Goal: Task Accomplishment & Management: Use online tool/utility

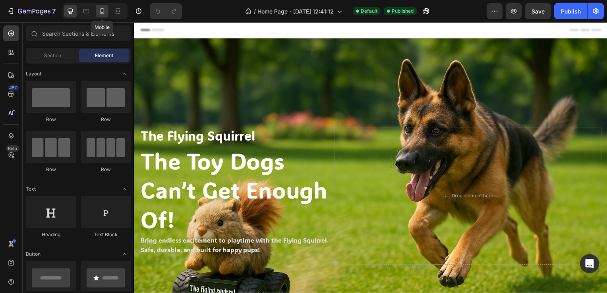
click at [101, 13] on icon at bounding box center [102, 11] width 8 height 8
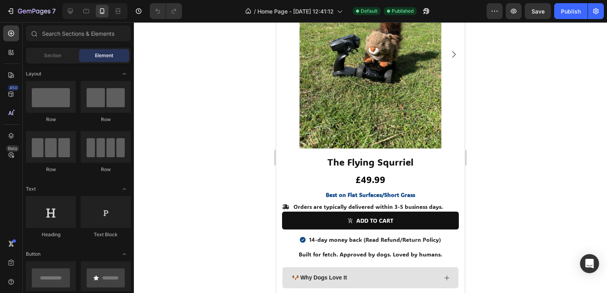
scroll to position [915, 0]
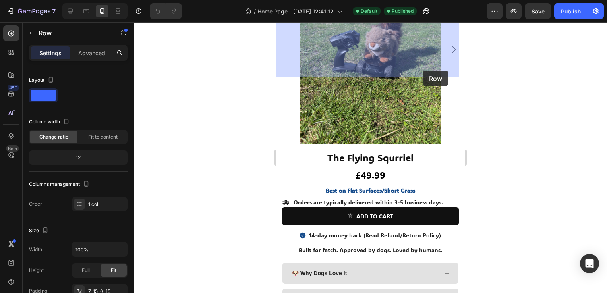
drag, startPoint x: 393, startPoint y: 69, endPoint x: 423, endPoint y: 71, distance: 30.2
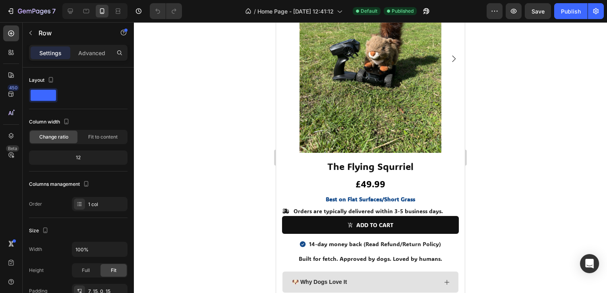
drag, startPoint x: 372, startPoint y: 75, endPoint x: 372, endPoint y: 84, distance: 8.7
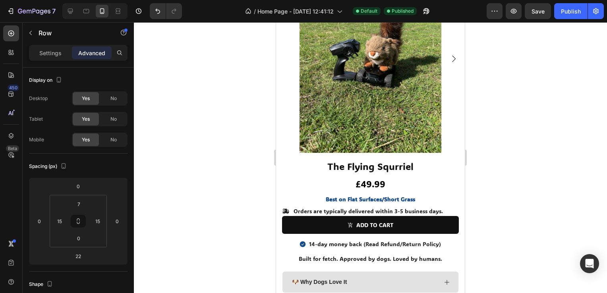
click at [242, 95] on div at bounding box center [370, 157] width 473 height 271
click at [42, 51] on p "Settings" at bounding box center [50, 53] width 22 height 8
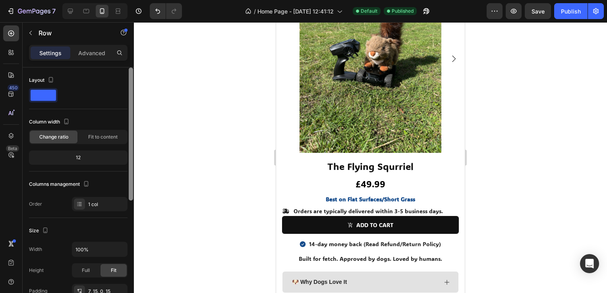
scroll to position [215, 0]
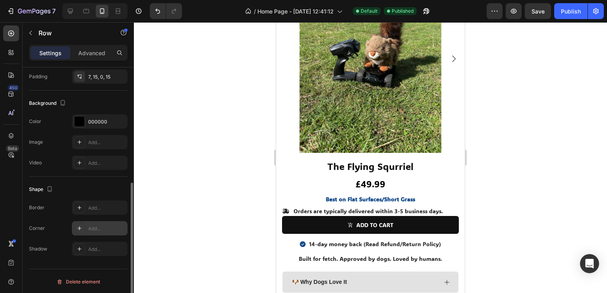
drag, startPoint x: 128, startPoint y: 193, endPoint x: 127, endPoint y: 222, distance: 28.7
click at [127, 222] on div "Layout Column width Change ratio Fit to content 12 Columns management Order 1 c…" at bounding box center [78, 192] width 111 height 248
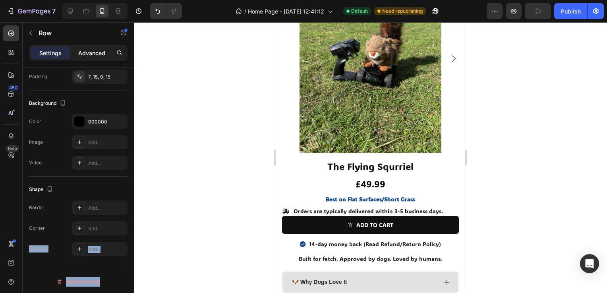
click at [99, 52] on p "Advanced" at bounding box center [91, 53] width 27 height 8
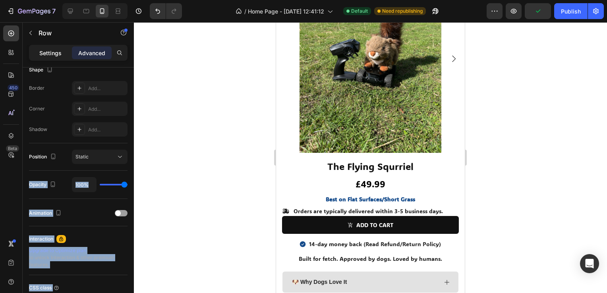
click at [52, 58] on div "Settings" at bounding box center [51, 52] width 40 height 13
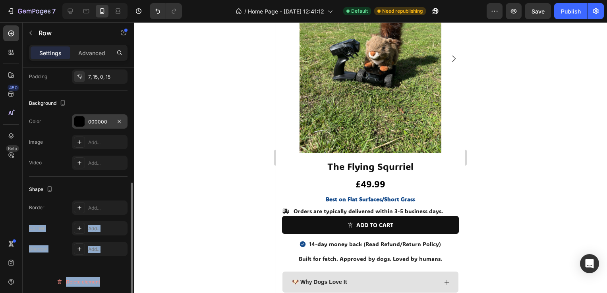
click at [90, 124] on div "000000" at bounding box center [99, 121] width 23 height 7
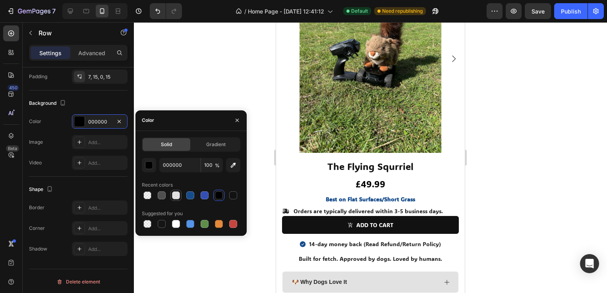
click at [172, 194] on div at bounding box center [176, 196] width 8 height 8
click at [220, 195] on div at bounding box center [219, 196] width 8 height 8
type input "000000"
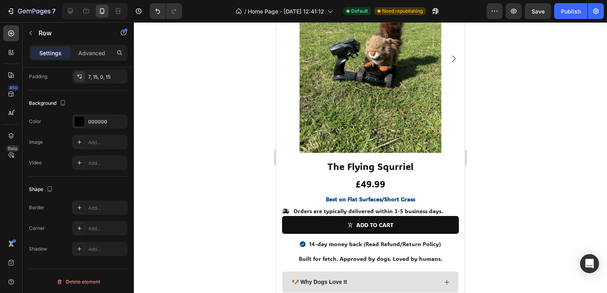
click at [207, 96] on div at bounding box center [370, 157] width 473 height 271
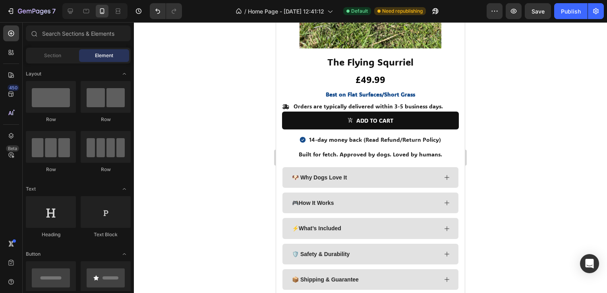
scroll to position [1149, 0]
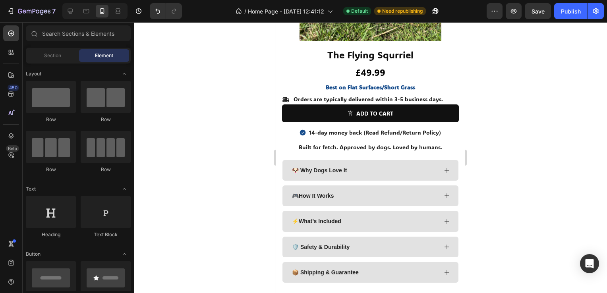
drag, startPoint x: 461, startPoint y: 173, endPoint x: 743, endPoint y: 228, distance: 287.8
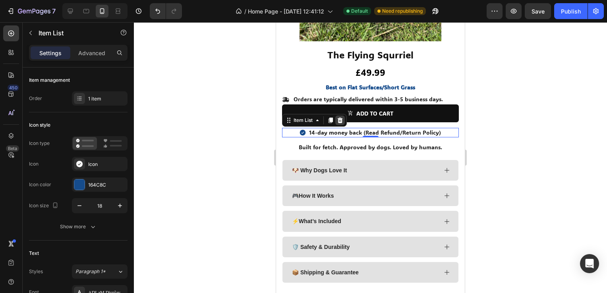
click at [336, 116] on div at bounding box center [340, 121] width 10 height 10
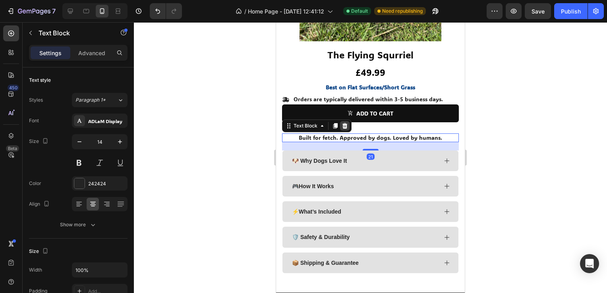
click at [345, 123] on icon at bounding box center [345, 126] width 6 height 6
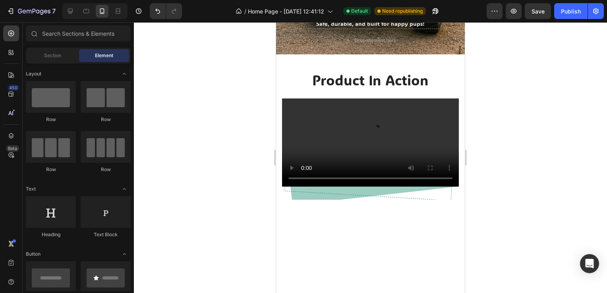
scroll to position [0, 0]
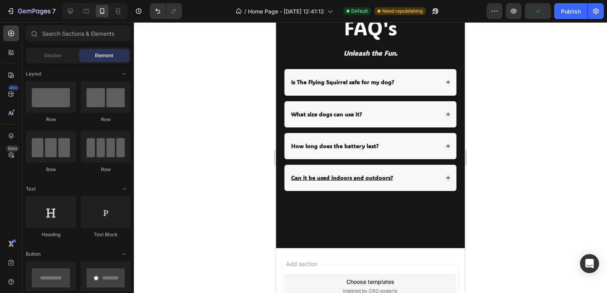
drag, startPoint x: 461, startPoint y: 218, endPoint x: 757, endPoint y: 311, distance: 309.9
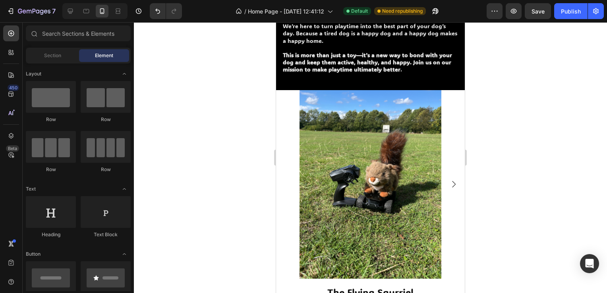
scroll to position [900, 0]
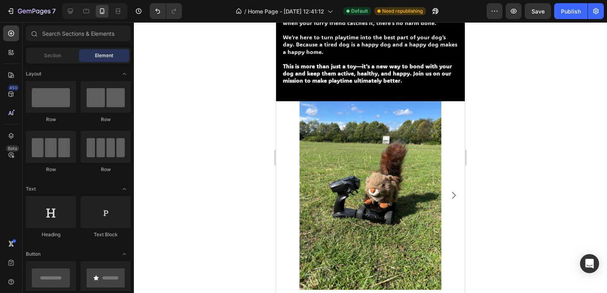
drag, startPoint x: 464, startPoint y: 254, endPoint x: 759, endPoint y: 191, distance: 302.3
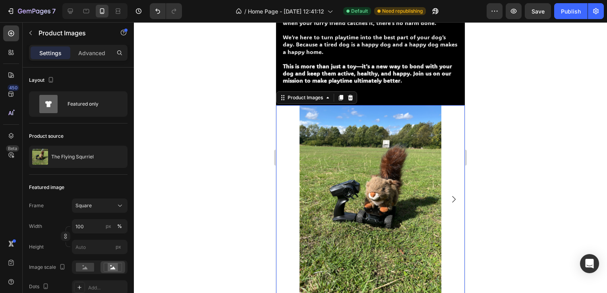
click at [449, 195] on icon "Carousel Next Arrow" at bounding box center [454, 200] width 10 height 10
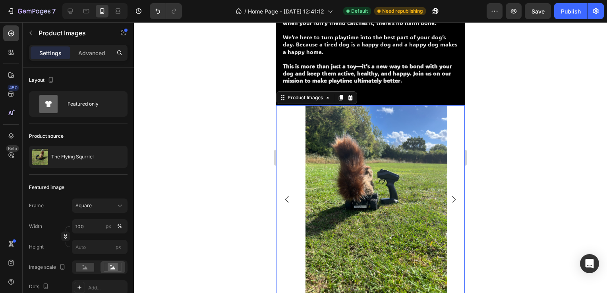
click at [449, 195] on icon "Carousel Next Arrow" at bounding box center [454, 200] width 10 height 10
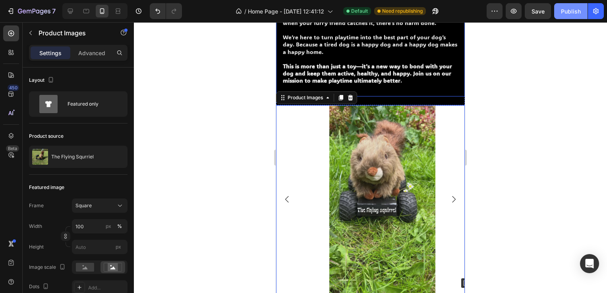
click at [571, 17] on button "Publish" at bounding box center [570, 11] width 33 height 16
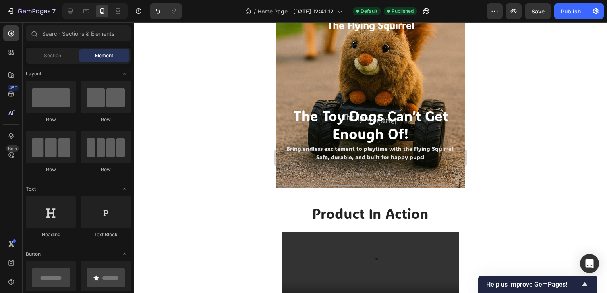
scroll to position [0, 0]
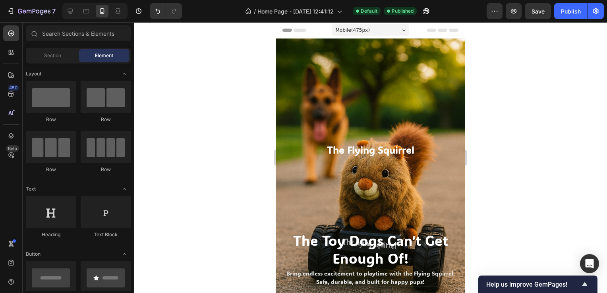
drag, startPoint x: 464, startPoint y: 187, endPoint x: 728, endPoint y: 41, distance: 301.1
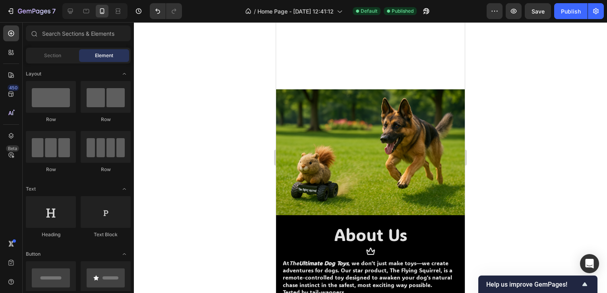
drag, startPoint x: 463, startPoint y: 36, endPoint x: 755, endPoint y: 142, distance: 311.6
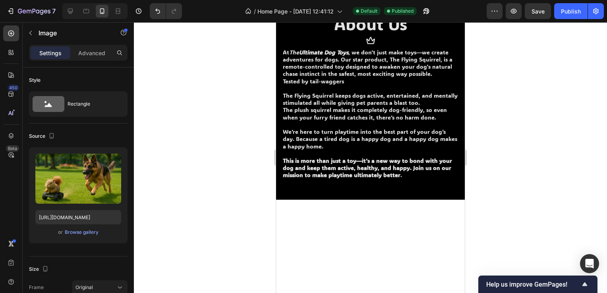
drag, startPoint x: 325, startPoint y: 85, endPoint x: 329, endPoint y: 82, distance: 5.2
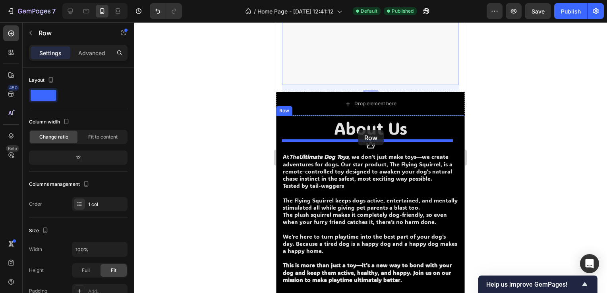
drag, startPoint x: 329, startPoint y: 82, endPoint x: 426, endPoint y: 149, distance: 117.7
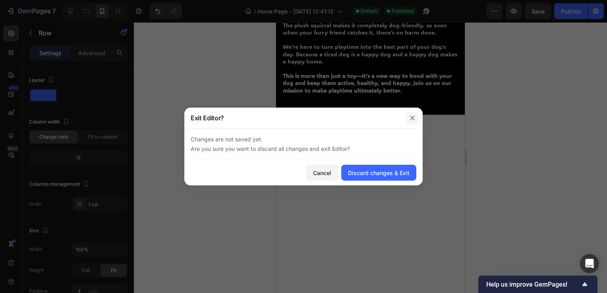
click at [413, 116] on icon "button" at bounding box center [412, 118] width 6 height 6
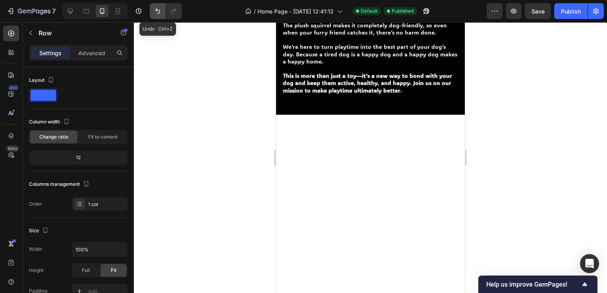
click at [150, 15] on button "Undo/Redo" at bounding box center [158, 11] width 16 height 16
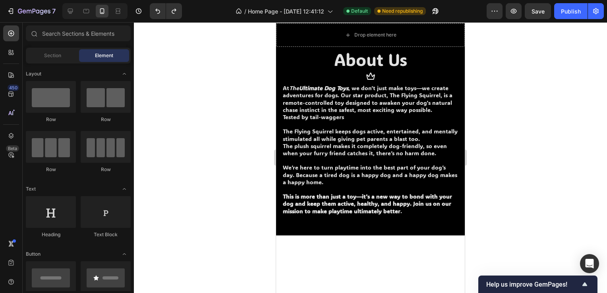
scroll to position [456, 0]
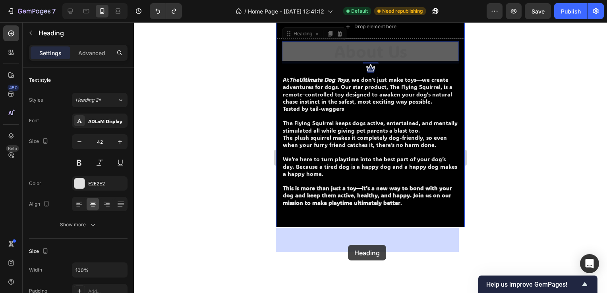
drag, startPoint x: 351, startPoint y: 262, endPoint x: 350, endPoint y: 254, distance: 8.8
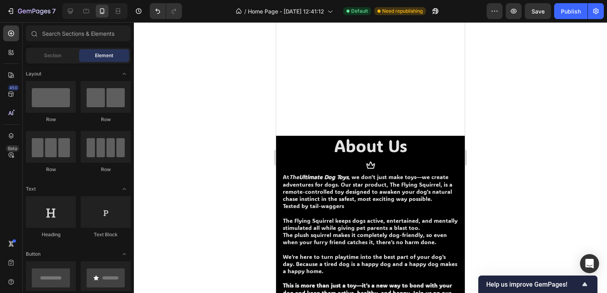
scroll to position [540, 0]
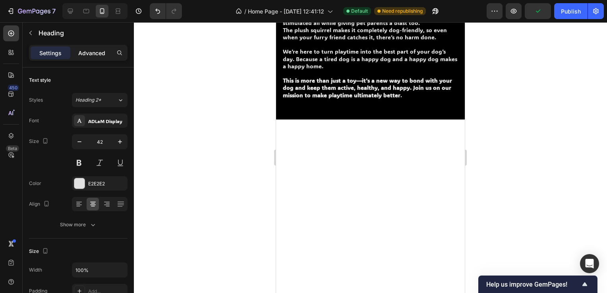
click at [96, 52] on p "Advanced" at bounding box center [91, 53] width 27 height 8
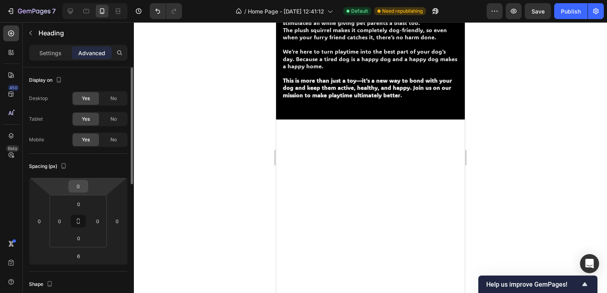
click at [86, 186] on div "0" at bounding box center [78, 186] width 20 height 13
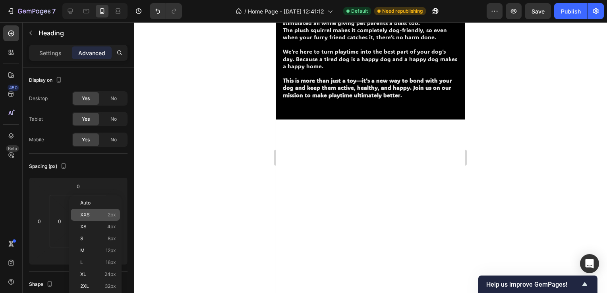
click at [87, 212] on span "XXS" at bounding box center [85, 215] width 10 height 6
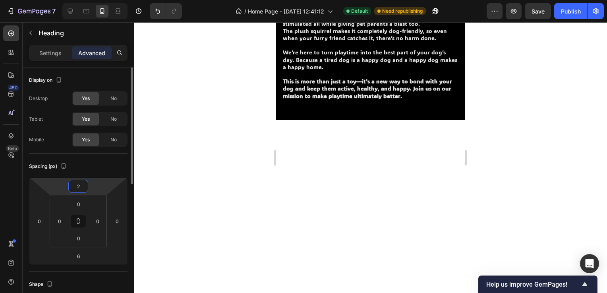
click at [84, 187] on input "2" at bounding box center [78, 186] width 16 height 12
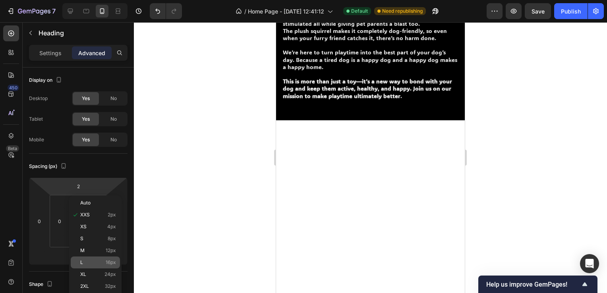
click at [93, 259] on div "L 16px" at bounding box center [95, 263] width 49 height 12
type input "16"
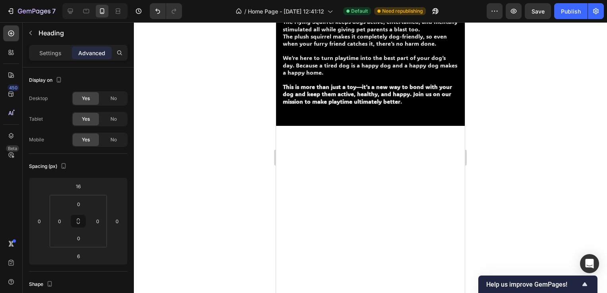
click at [173, 187] on div at bounding box center [370, 157] width 473 height 271
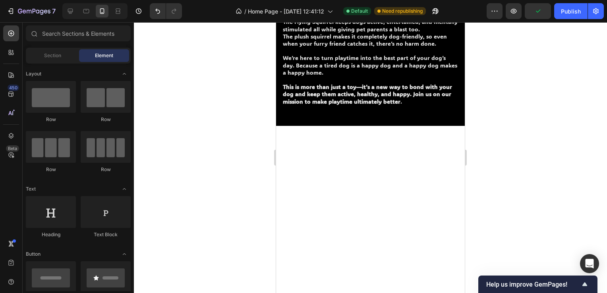
click at [460, 129] on html "Mobile ( 475 px) iPhone 13 Mini iPhone 13 Pro iPhone 11 Pro Max iPhone 15 Pro M…" at bounding box center [370, 201] width 189 height 1437
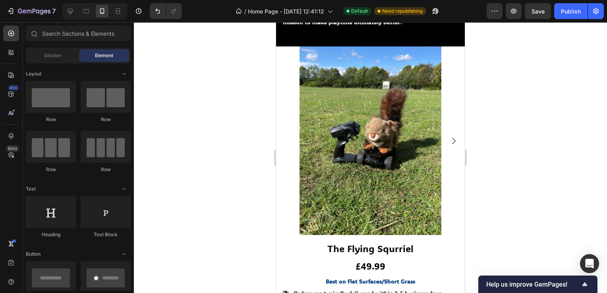
scroll to position [828, 0]
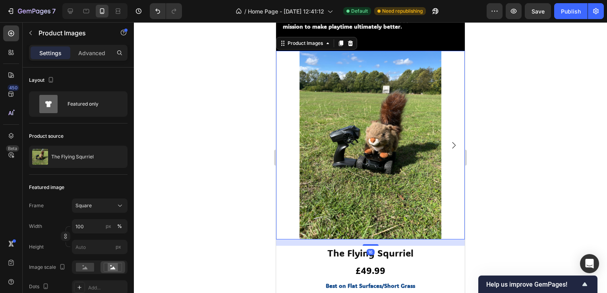
click at [449, 143] on icon "Carousel Next Arrow" at bounding box center [454, 146] width 10 height 10
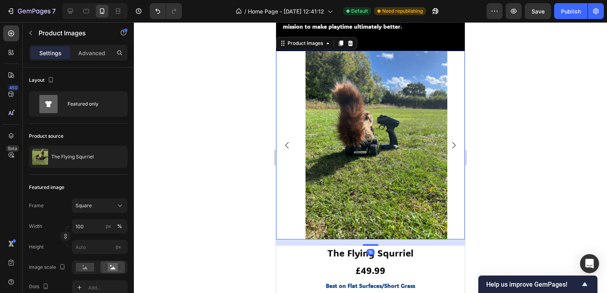
click at [449, 143] on icon "Carousel Next Arrow" at bounding box center [454, 146] width 10 height 10
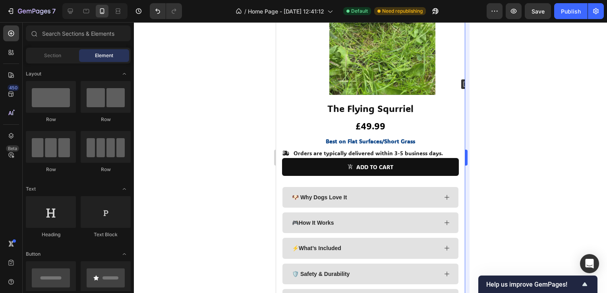
scroll to position [964, 0]
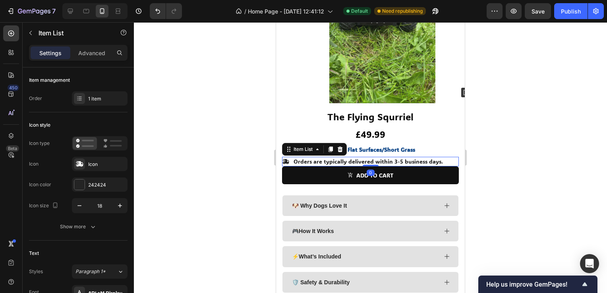
click at [439, 158] on p "Orders are typically delivered within 3-5 business days." at bounding box center [368, 161] width 149 height 7
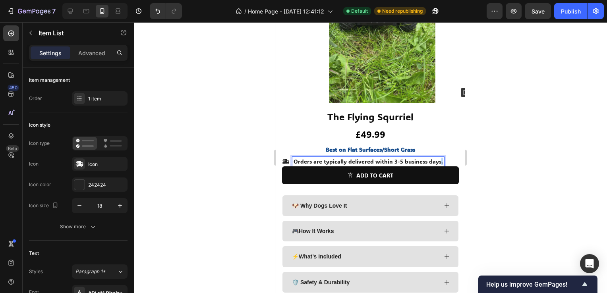
click at [439, 158] on p "Orders are typically delivered within 3-5 business days." at bounding box center [368, 161] width 149 height 7
drag, startPoint x: 439, startPoint y: 156, endPoint x: 406, endPoint y: 151, distance: 33.4
click at [406, 157] on div "Orders are typically delivered within 3-5 business days." at bounding box center [368, 162] width 152 height 10
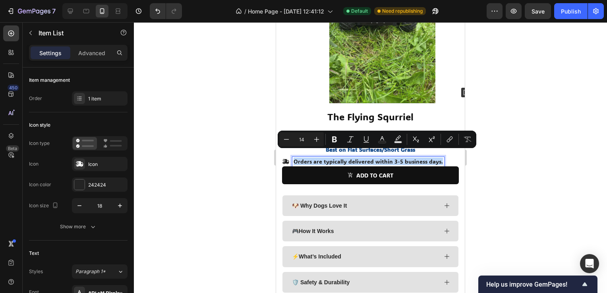
drag, startPoint x: 294, startPoint y: 153, endPoint x: 440, endPoint y: 157, distance: 145.9
click at [440, 157] on div "Orders are typically delivered within 3-5 business days." at bounding box center [368, 162] width 152 height 10
copy p "Orders are typically delivered within 3-5 business days."
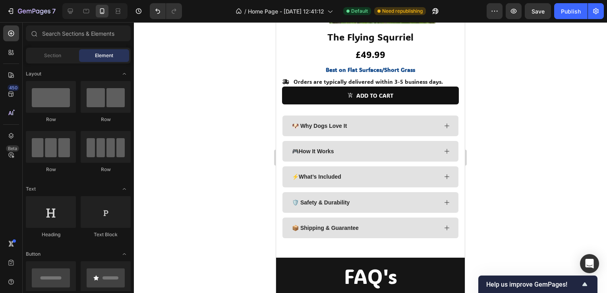
scroll to position [1053, 0]
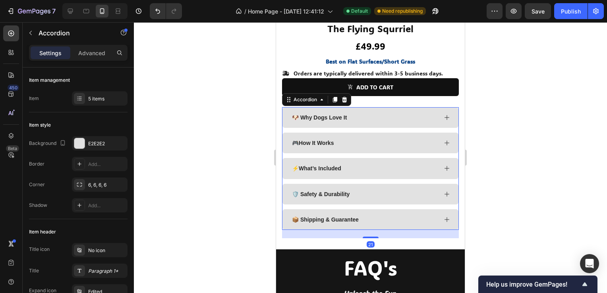
click at [444, 217] on icon at bounding box center [447, 220] width 6 height 6
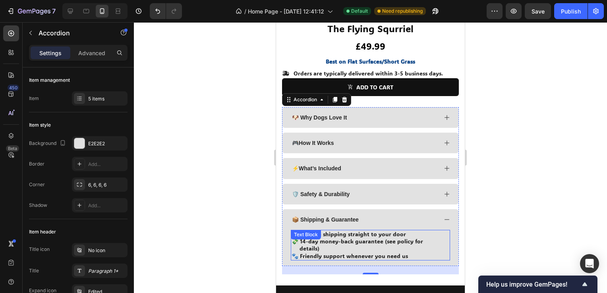
click at [408, 244] on p "💸 14-day money-back guarantee (see policy for details)" at bounding box center [371, 245] width 158 height 14
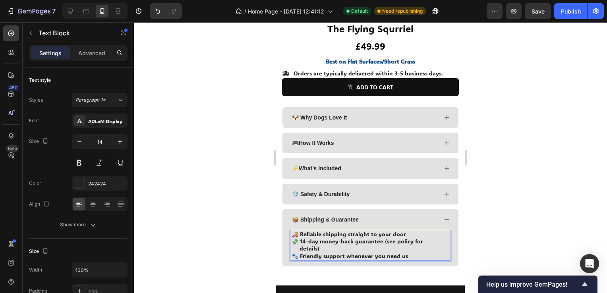
click at [409, 253] on p "🐾 Friendly support whenever you need us" at bounding box center [371, 256] width 158 height 7
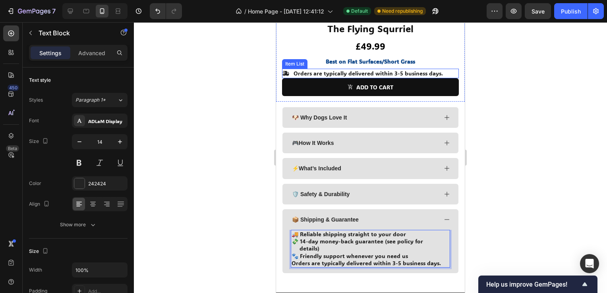
click at [288, 71] on icon at bounding box center [285, 73] width 7 height 5
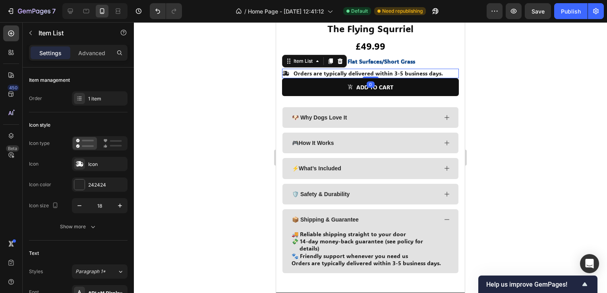
click at [288, 71] on icon at bounding box center [285, 73] width 7 height 5
click at [430, 253] on p "🐾 Friendly support whenever you need us" at bounding box center [371, 256] width 158 height 7
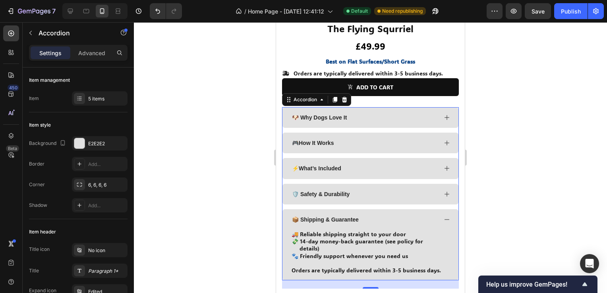
click at [444, 190] on div "🛡️ Safety & Durability" at bounding box center [371, 194] width 176 height 21
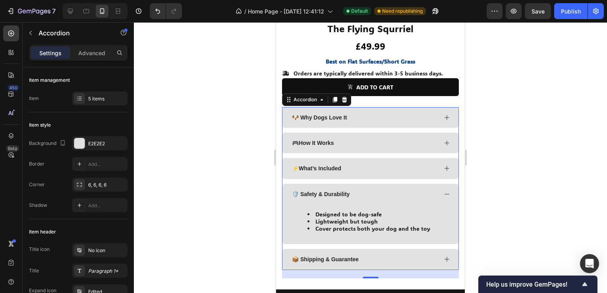
click at [440, 168] on div "⚡ What’s Included" at bounding box center [371, 168] width 176 height 21
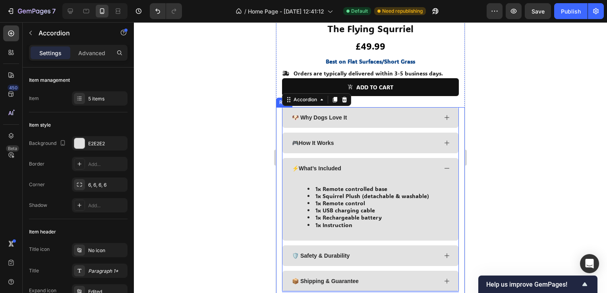
click at [531, 190] on div at bounding box center [370, 157] width 473 height 271
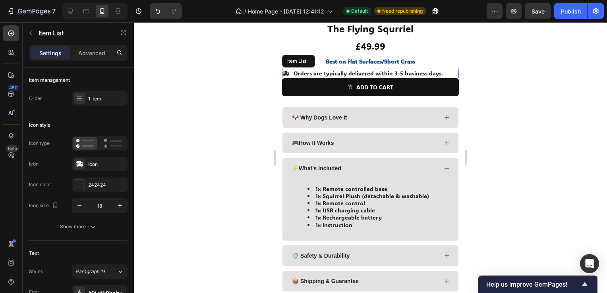
click at [433, 70] on p "Orders are typically delivered within 3-5 business days." at bounding box center [368, 73] width 149 height 7
click at [85, 53] on p "Advanced" at bounding box center [91, 53] width 27 height 8
type input "100%"
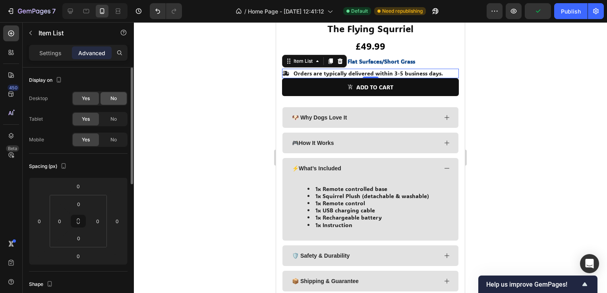
click at [118, 99] on div "No" at bounding box center [114, 98] width 26 height 13
click at [116, 120] on span "No" at bounding box center [113, 119] width 6 height 7
click at [114, 137] on span "No" at bounding box center [113, 139] width 6 height 7
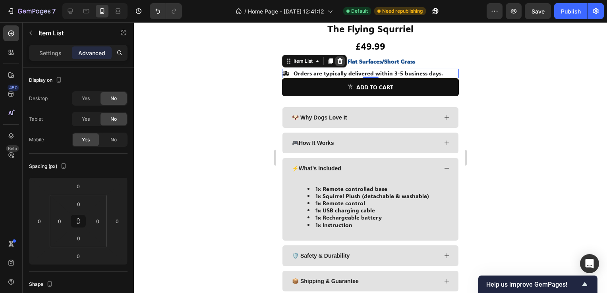
click at [341, 58] on icon at bounding box center [340, 61] width 6 height 6
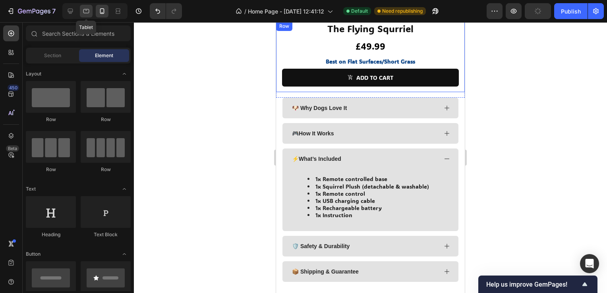
click at [88, 12] on icon at bounding box center [86, 11] width 8 height 8
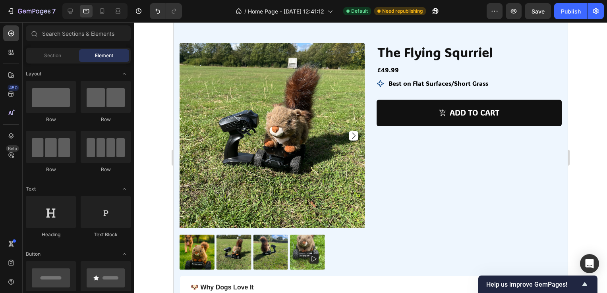
scroll to position [846, 0]
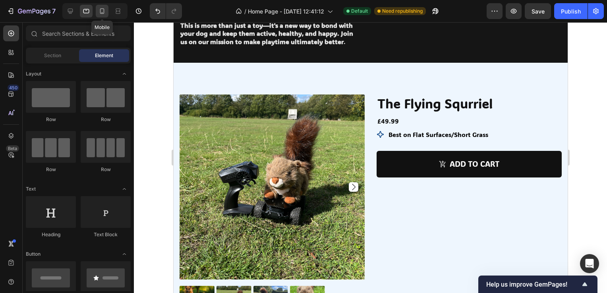
click at [105, 15] on icon at bounding box center [102, 11] width 8 height 8
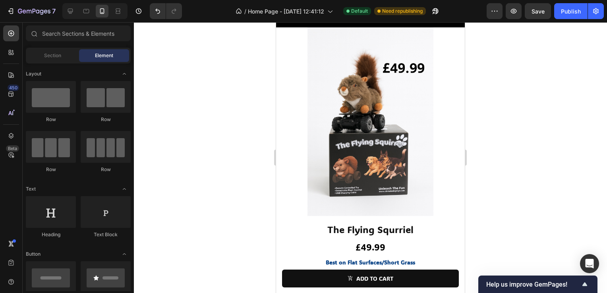
scroll to position [831, 0]
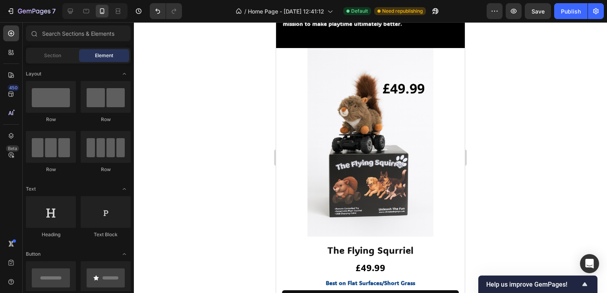
drag, startPoint x: 463, startPoint y: 176, endPoint x: 746, endPoint y: 203, distance: 284.5
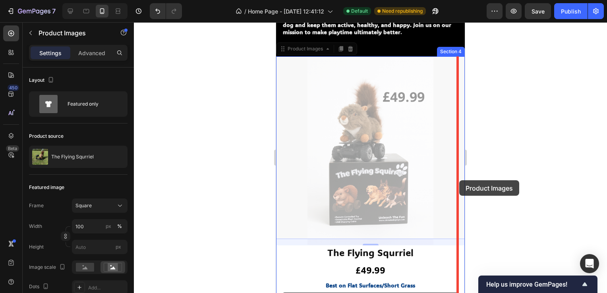
click at [459, 180] on html "Mobile ( 475 px) iPhone 13 Mini iPhone 13 Pro iPhone 11 Pro Max iPhone 15 Pro M…" at bounding box center [370, 21] width 189 height 1642
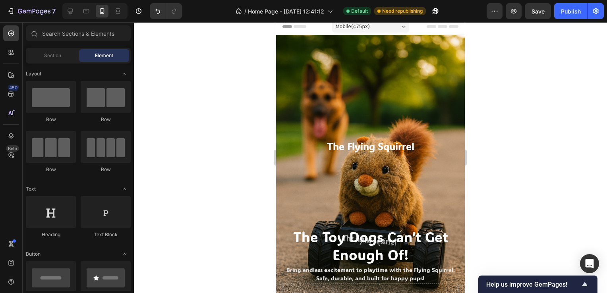
scroll to position [0, 0]
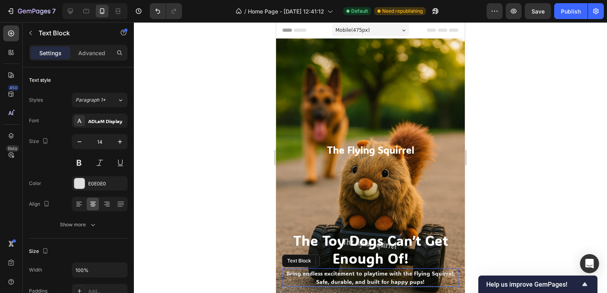
click at [417, 272] on p "Bring endless excitement to playtime with the Flying Squirrel. Safe, durable, a…" at bounding box center [370, 277] width 175 height 17
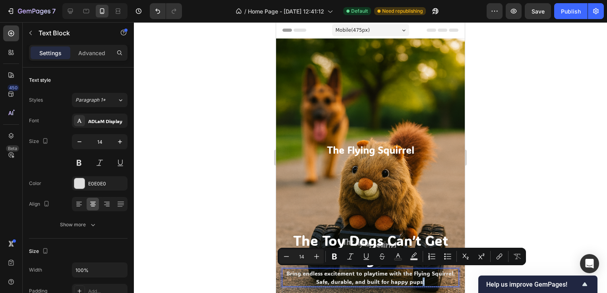
click at [417, 272] on p "Bring endless excitement to playtime with the Flying Squirrel. Safe, durable, a…" at bounding box center [370, 277] width 175 height 17
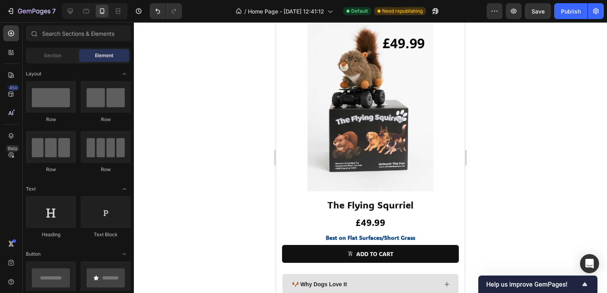
scroll to position [872, 0]
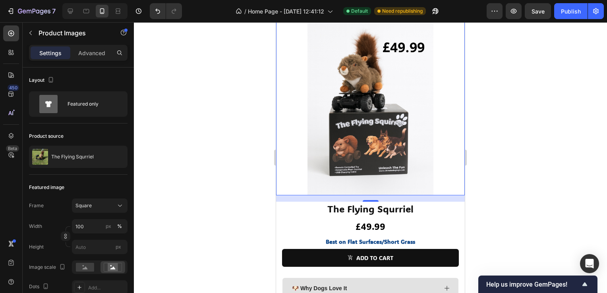
click at [494, 221] on div at bounding box center [370, 157] width 473 height 271
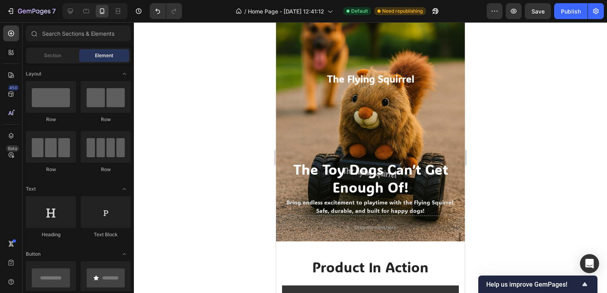
scroll to position [0, 0]
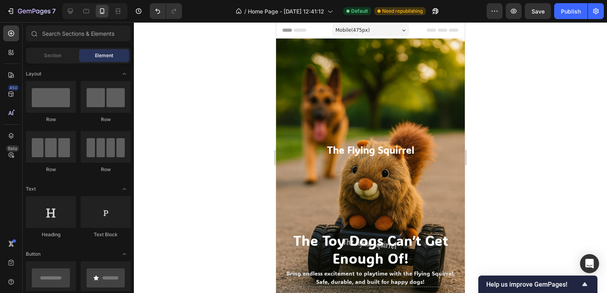
drag, startPoint x: 463, startPoint y: 191, endPoint x: 739, endPoint y: 36, distance: 317.2
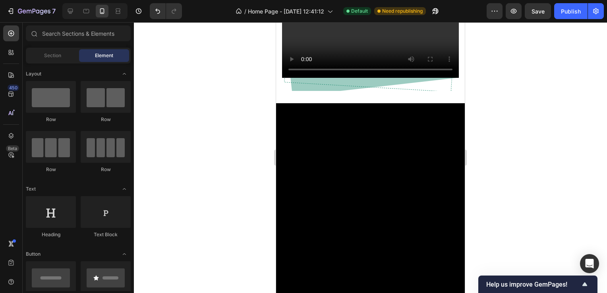
scroll to position [385, 0]
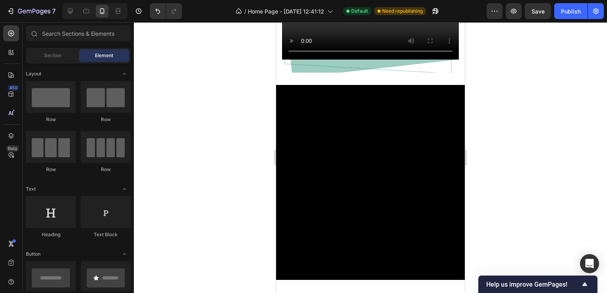
drag, startPoint x: 461, startPoint y: 98, endPoint x: 742, endPoint y: 132, distance: 283.0
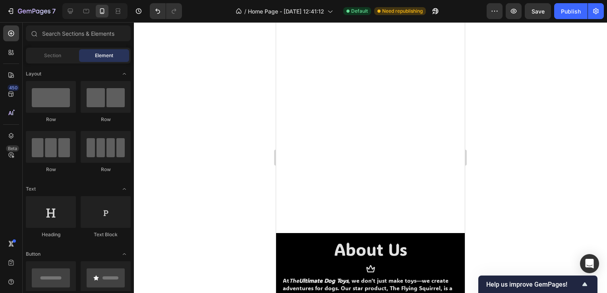
scroll to position [457, 0]
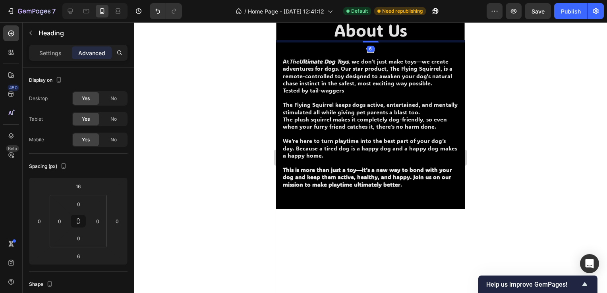
click at [335, 15] on icon at bounding box center [333, 13] width 5 height 6
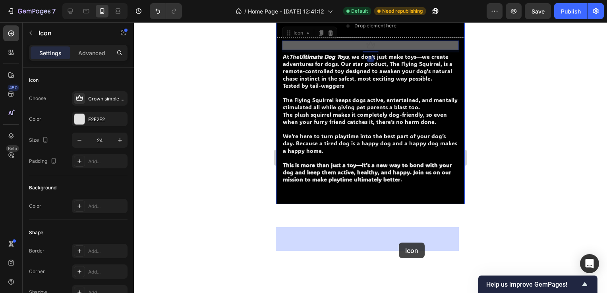
drag, startPoint x: 397, startPoint y: 261, endPoint x: 399, endPoint y: 243, distance: 18.0
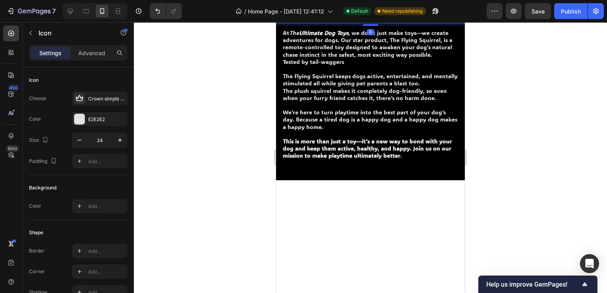
click at [507, 192] on div at bounding box center [370, 157] width 473 height 271
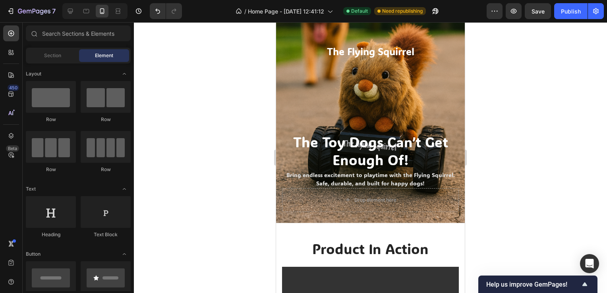
scroll to position [137, 0]
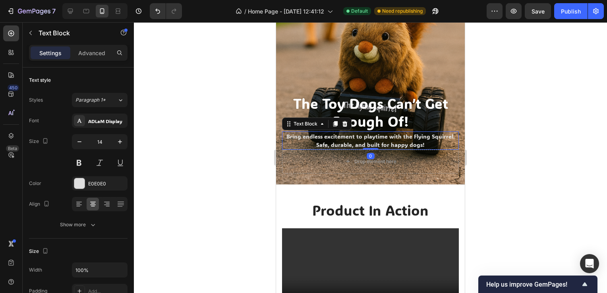
click at [423, 132] on p "Bring endless excitement to playtime with the Flying Squirrel. Safe, durable, a…" at bounding box center [370, 140] width 175 height 17
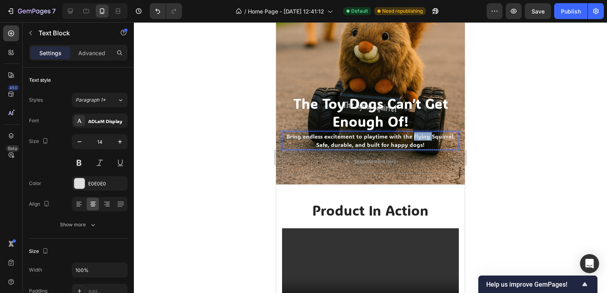
click at [423, 132] on p "Bring endless excitement to playtime with the Flying Squirrel. Safe, durable, a…" at bounding box center [370, 140] width 175 height 17
click at [449, 136] on p "Bring endless excitement to playtime with the Flying Squirrel. Safe, durable, a…" at bounding box center [370, 140] width 175 height 17
click at [441, 133] on p "Bring endless excitement to playtime with the Flying Squirrel. Safe, durable, a…" at bounding box center [370, 140] width 175 height 17
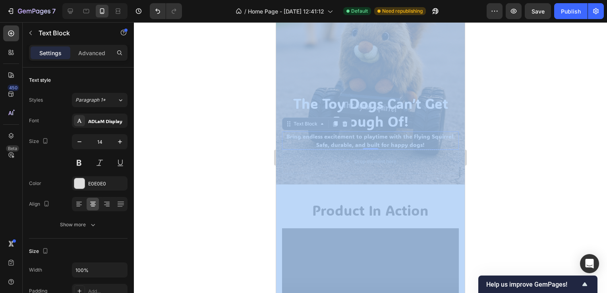
drag, startPoint x: 517, startPoint y: 139, endPoint x: 325, endPoint y: 137, distance: 191.2
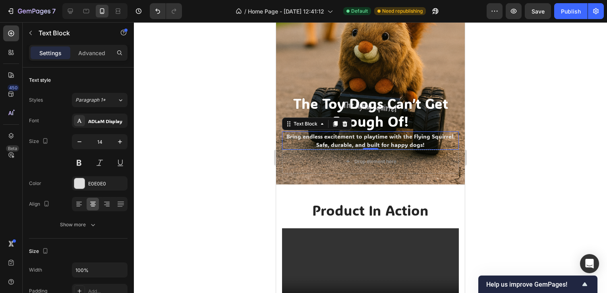
click at [325, 137] on p "Bring endless excitement to playtime with the Flying Squirrel. Safe, durable, a…" at bounding box center [370, 140] width 175 height 17
click at [254, 126] on div at bounding box center [370, 157] width 473 height 271
click at [348, 121] on icon at bounding box center [345, 124] width 6 height 6
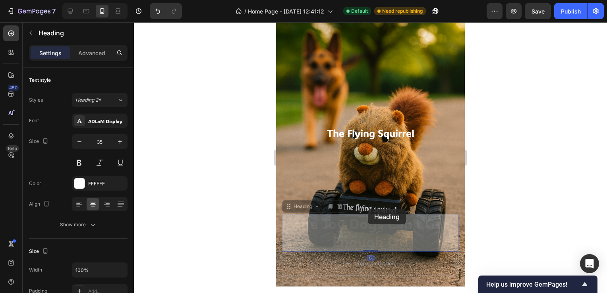
scroll to position [0, 0]
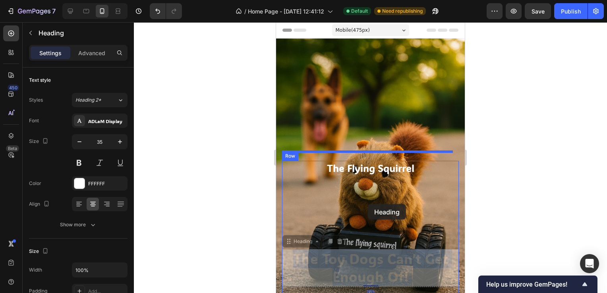
drag, startPoint x: 368, startPoint y: 213, endPoint x: 368, endPoint y: 205, distance: 7.2
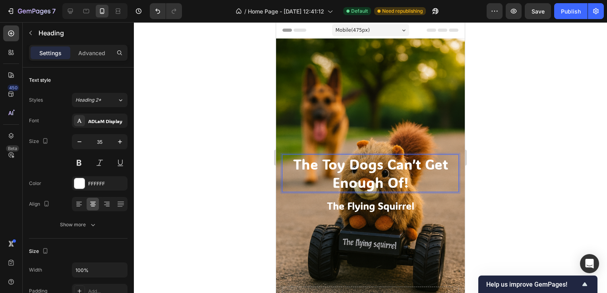
drag, startPoint x: 401, startPoint y: 158, endPoint x: 396, endPoint y: 259, distance: 100.7
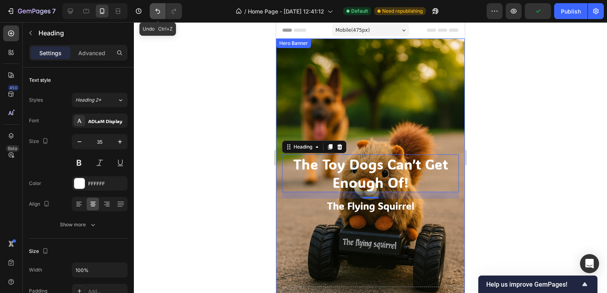
click at [160, 9] on icon "Undo/Redo" at bounding box center [158, 11] width 8 height 8
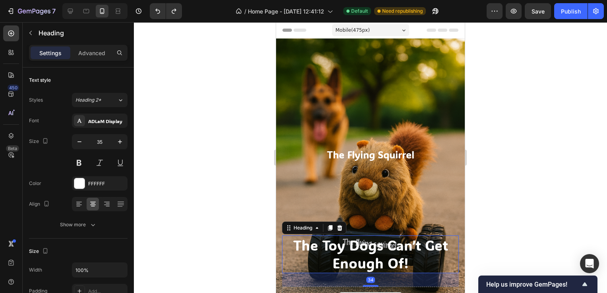
drag, startPoint x: 367, startPoint y: 277, endPoint x: 367, endPoint y: 290, distance: 12.3
click at [367, 290] on div "The Flying Squirrel Text Block The Toy Dogs Can’t Get Enough Of! Heading 34 Dro…" at bounding box center [370, 228] width 177 height 163
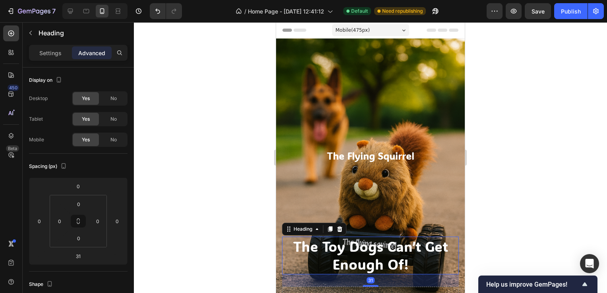
click at [233, 248] on div at bounding box center [370, 157] width 473 height 271
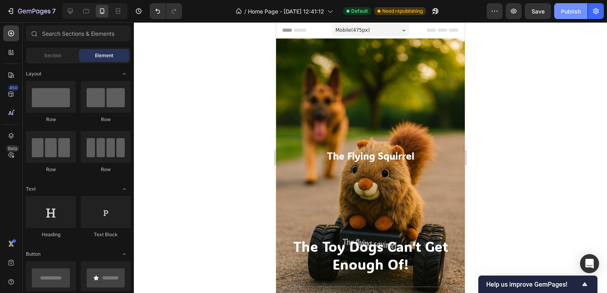
click at [568, 19] on button "Publish" at bounding box center [570, 11] width 33 height 16
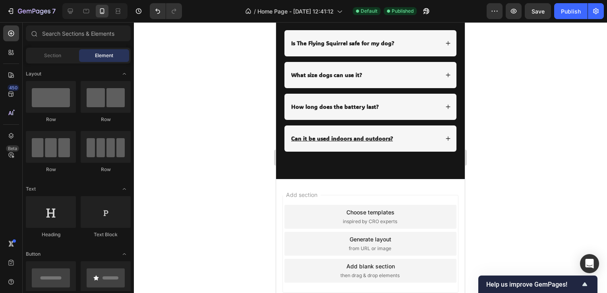
drag, startPoint x: 464, startPoint y: 55, endPoint x: 772, endPoint y: 286, distance: 385.0
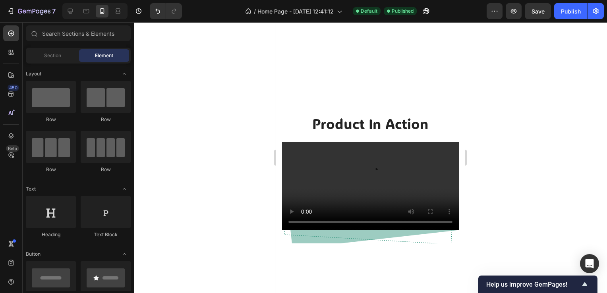
drag, startPoint x: 463, startPoint y: 252, endPoint x: 744, endPoint y: 93, distance: 322.3
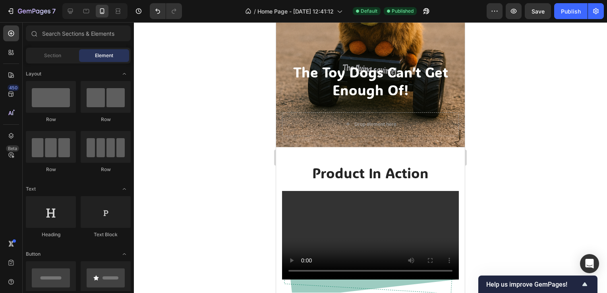
scroll to position [0, 0]
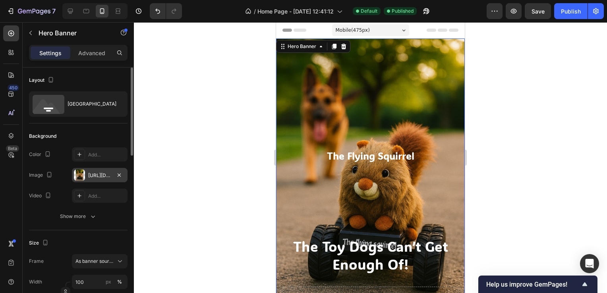
click at [99, 174] on div "[URL][DOMAIN_NAME]" at bounding box center [99, 175] width 23 height 7
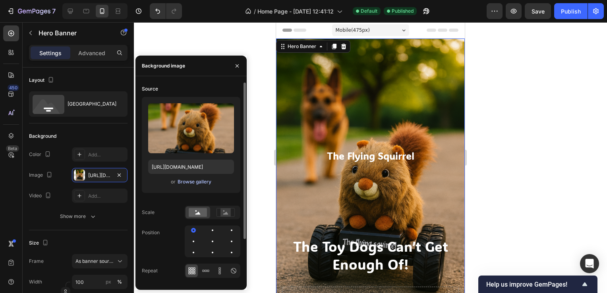
click at [191, 183] on div "Browse gallery" at bounding box center [195, 181] width 34 height 7
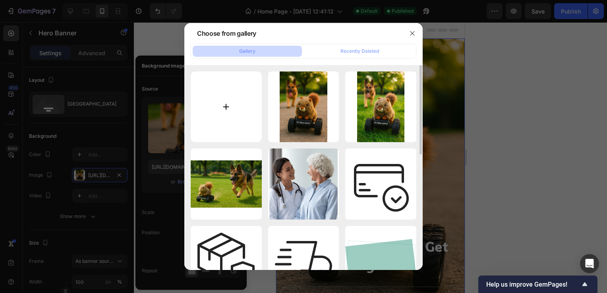
click at [215, 120] on input "file" at bounding box center [226, 107] width 71 height 71
type input "C:\fakepath\20250927_223309000_iOS.jpg"
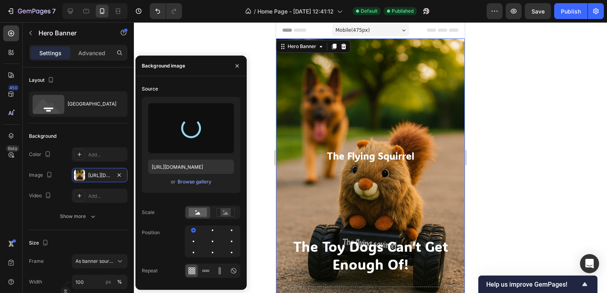
type input "[URL][DOMAIN_NAME]"
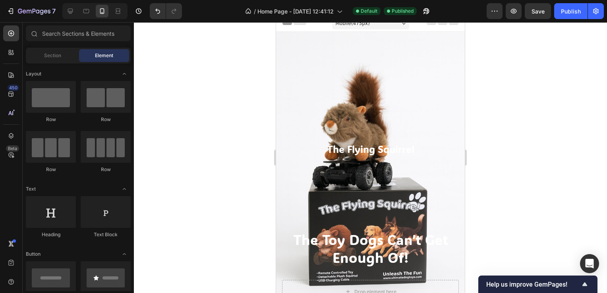
scroll to position [9, 0]
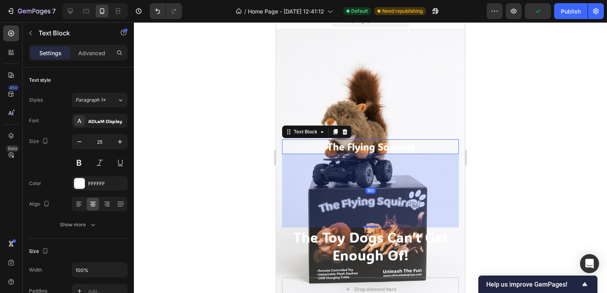
click at [403, 139] on div "The Flying Squirrel" at bounding box center [370, 146] width 177 height 15
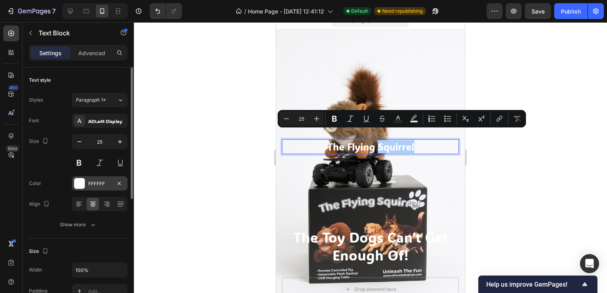
click at [105, 180] on div "FFFFFF" at bounding box center [99, 183] width 23 height 7
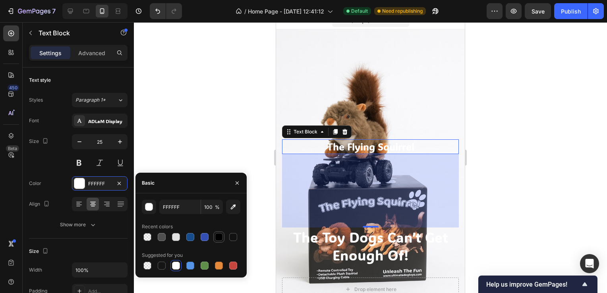
click at [216, 238] on div at bounding box center [219, 237] width 8 height 8
type input "000000"
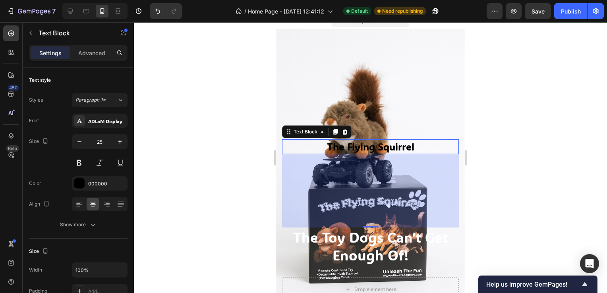
click at [483, 215] on div at bounding box center [370, 157] width 473 height 271
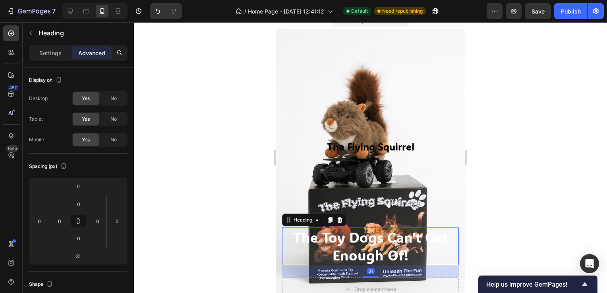
scroll to position [0, 0]
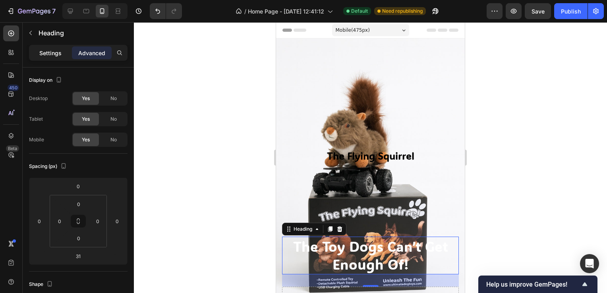
click at [61, 47] on div "Settings" at bounding box center [51, 52] width 40 height 13
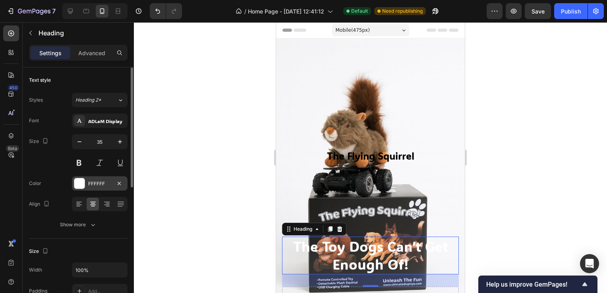
click at [110, 187] on div "FFFFFF" at bounding box center [100, 183] width 56 height 14
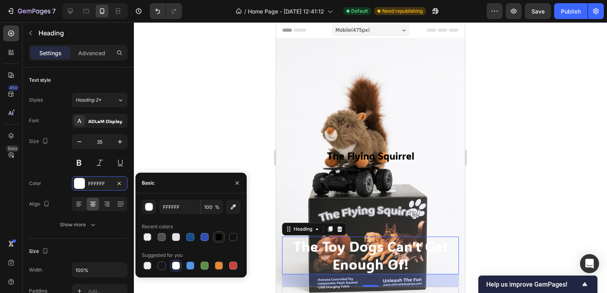
click at [219, 241] on div at bounding box center [219, 237] width 10 height 10
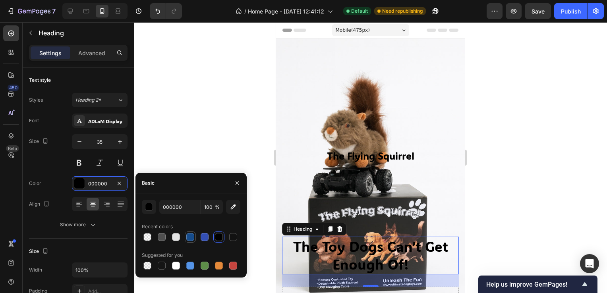
click at [189, 240] on div at bounding box center [190, 237] width 8 height 8
type input "164C8C"
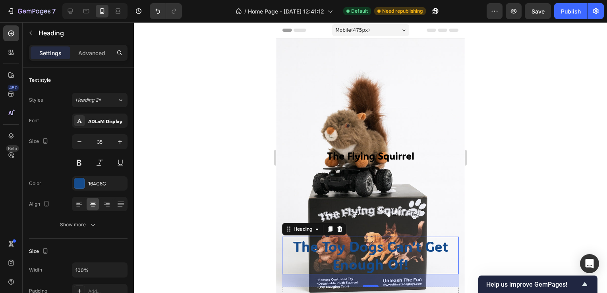
click at [499, 168] on div at bounding box center [370, 157] width 473 height 271
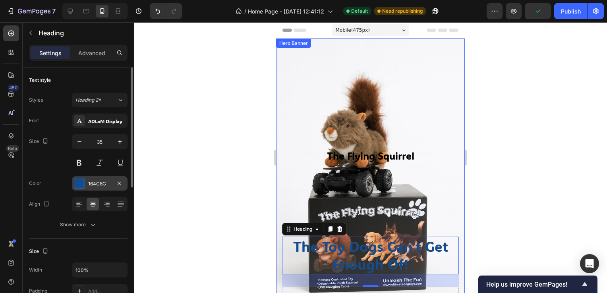
click at [97, 179] on div "164C8C" at bounding box center [100, 183] width 56 height 14
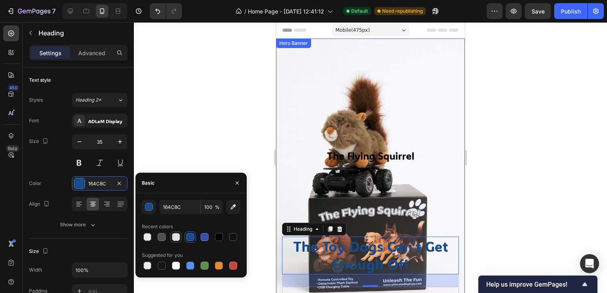
click at [173, 238] on div at bounding box center [176, 237] width 8 height 8
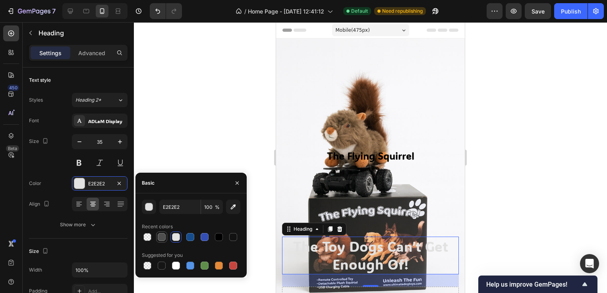
click at [164, 234] on div at bounding box center [162, 237] width 8 height 8
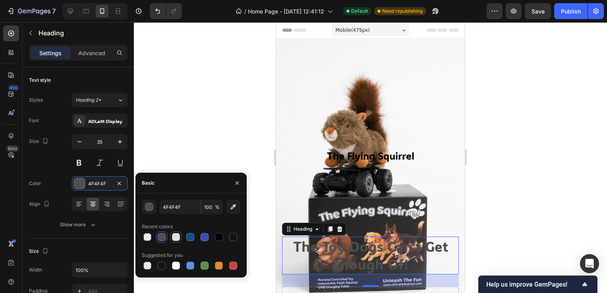
click at [176, 234] on div at bounding box center [176, 237] width 8 height 8
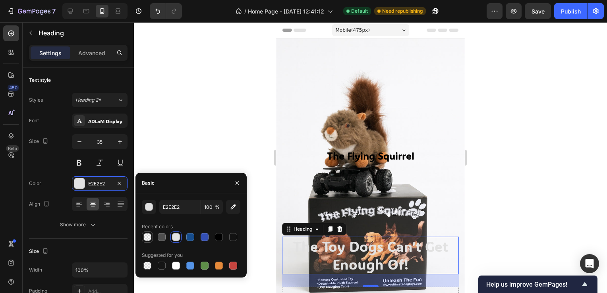
click at [146, 241] on div at bounding box center [147, 237] width 8 height 8
type input "6CA8B2"
type input "0"
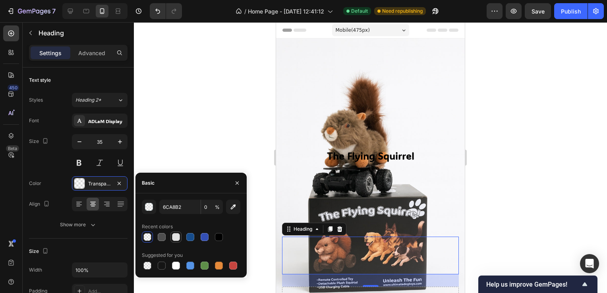
click at [178, 238] on div at bounding box center [176, 237] width 8 height 8
type input "E2E2E2"
type input "100"
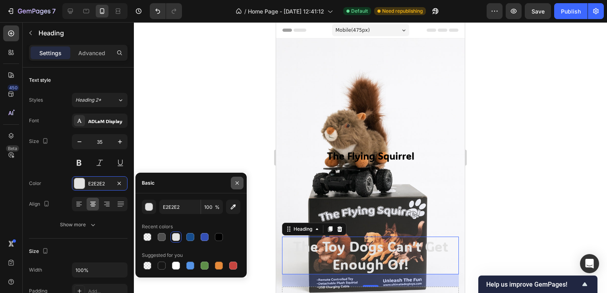
click at [237, 182] on icon "button" at bounding box center [237, 183] width 6 height 6
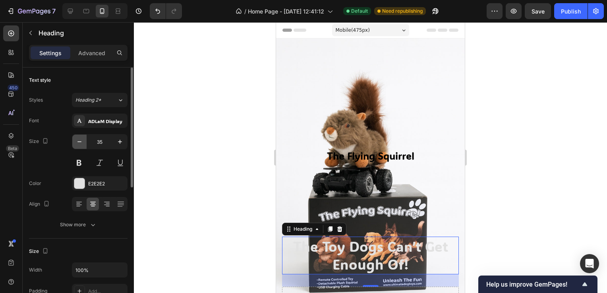
click at [77, 142] on icon "button" at bounding box center [80, 142] width 8 height 8
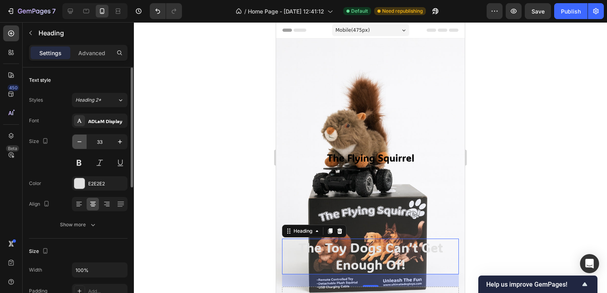
click at [77, 142] on icon "button" at bounding box center [80, 142] width 8 height 8
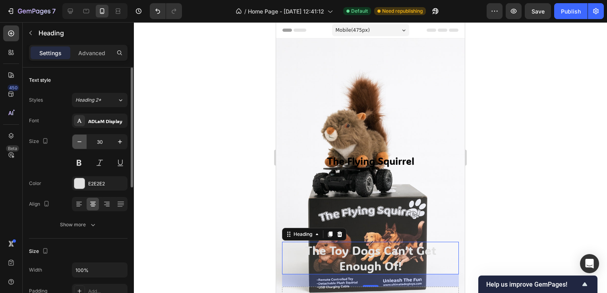
click at [77, 142] on icon "button" at bounding box center [80, 142] width 8 height 8
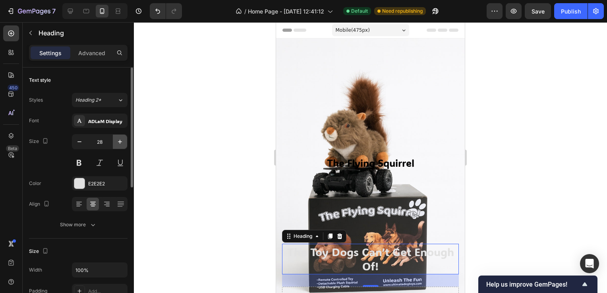
click at [122, 143] on icon "button" at bounding box center [120, 142] width 8 height 8
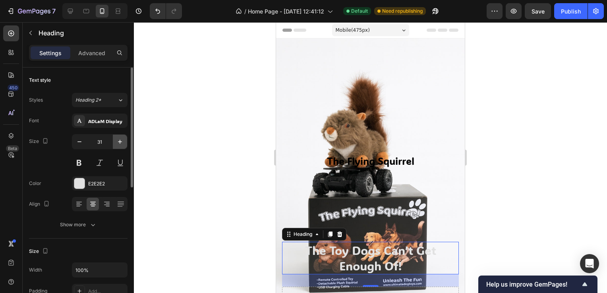
click at [122, 143] on icon "button" at bounding box center [120, 142] width 8 height 8
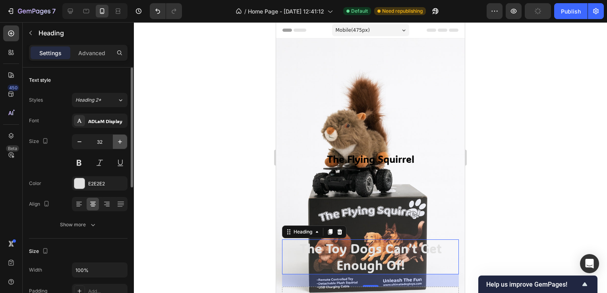
click at [122, 143] on icon "button" at bounding box center [120, 142] width 8 height 8
type input "33"
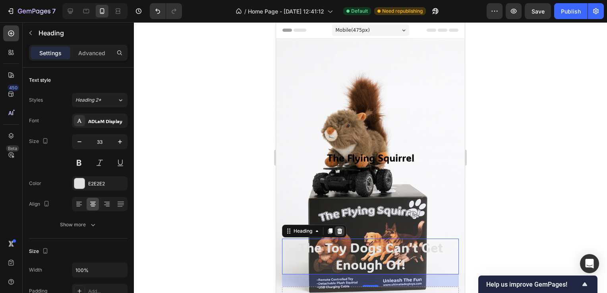
click at [339, 228] on icon at bounding box center [339, 231] width 5 height 6
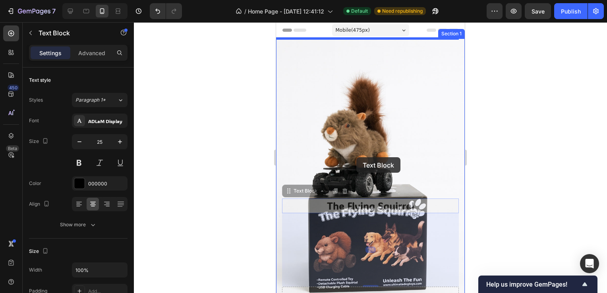
drag, startPoint x: 354, startPoint y: 196, endPoint x: 356, endPoint y: 157, distance: 38.2
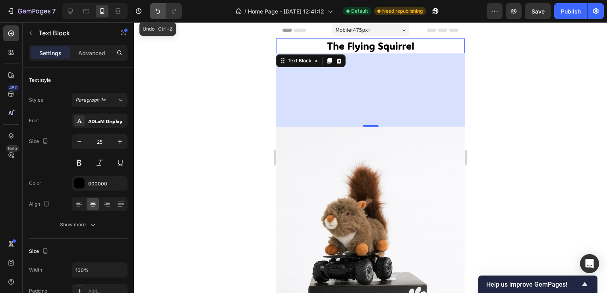
click at [157, 11] on icon "Undo/Redo" at bounding box center [157, 11] width 5 height 5
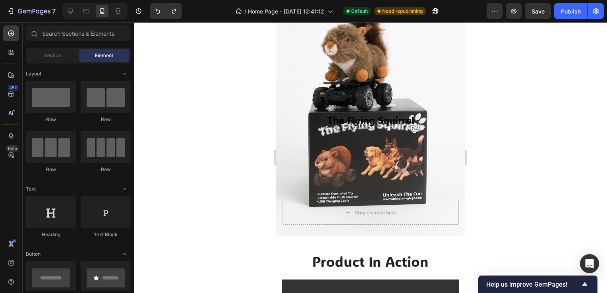
scroll to position [102, 0]
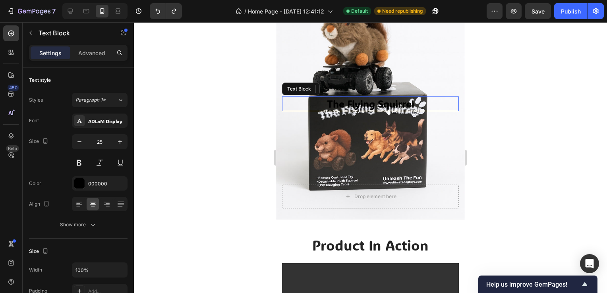
click at [401, 97] on p "The Flying Squirrel" at bounding box center [370, 103] width 175 height 13
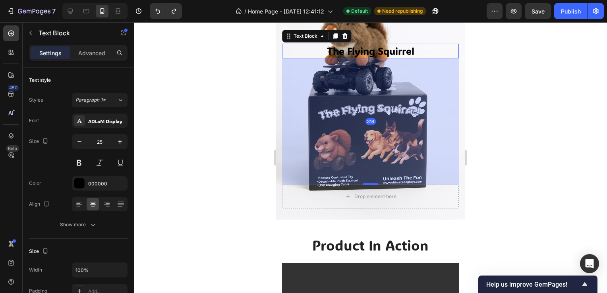
drag, startPoint x: 364, startPoint y: 174, endPoint x: 371, endPoint y: 227, distance: 53.3
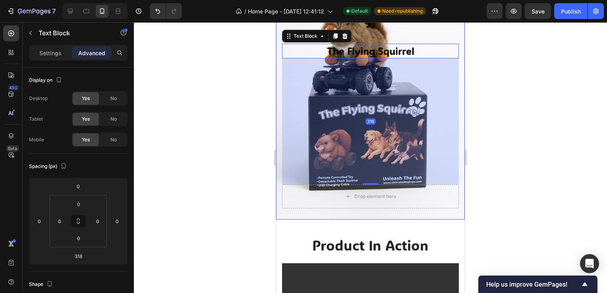
click at [500, 135] on div at bounding box center [370, 157] width 473 height 271
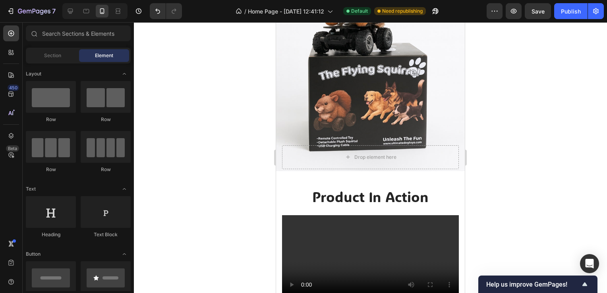
scroll to position [150, 0]
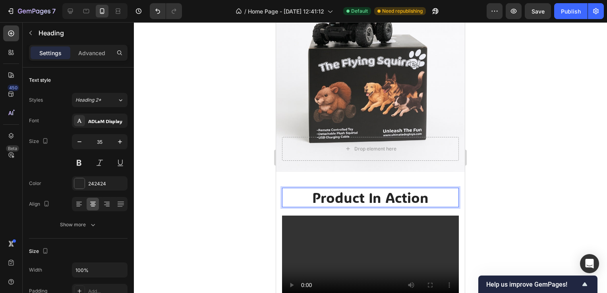
click at [387, 190] on h2 "Product In Action" at bounding box center [370, 198] width 177 height 20
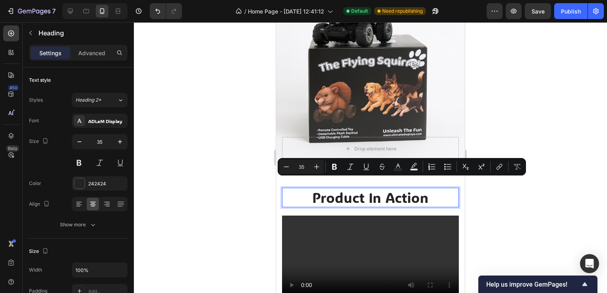
click at [440, 189] on p "Product In Action" at bounding box center [370, 198] width 175 height 18
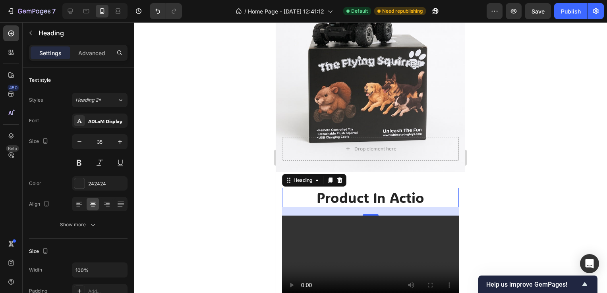
click at [540, 187] on div at bounding box center [370, 157] width 473 height 271
click at [342, 176] on div at bounding box center [340, 181] width 10 height 10
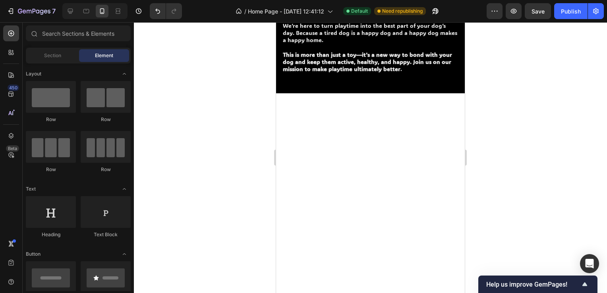
scroll to position [494, 0]
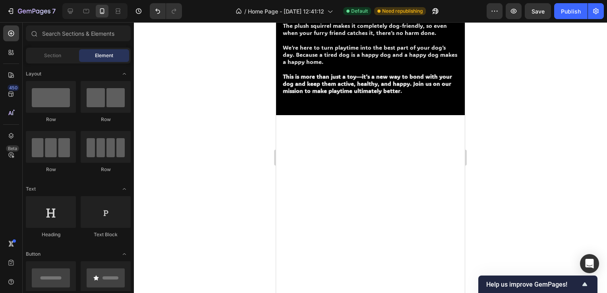
drag, startPoint x: 461, startPoint y: 93, endPoint x: 748, endPoint y: 170, distance: 297.2
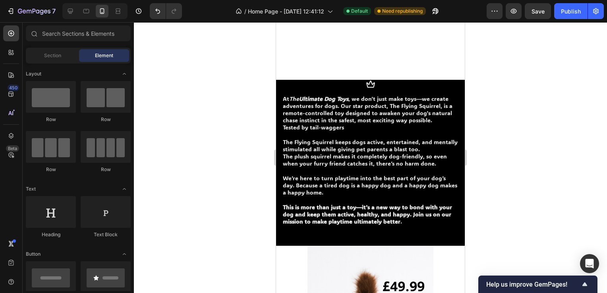
scroll to position [578, 0]
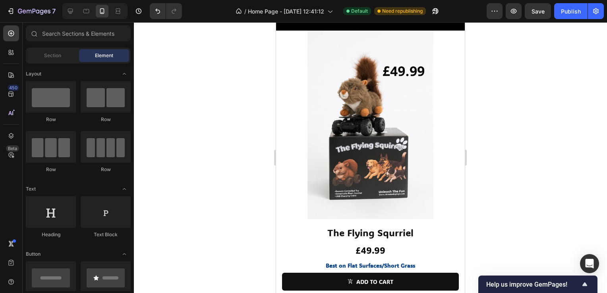
drag, startPoint x: 463, startPoint y: 124, endPoint x: 748, endPoint y: 160, distance: 288.0
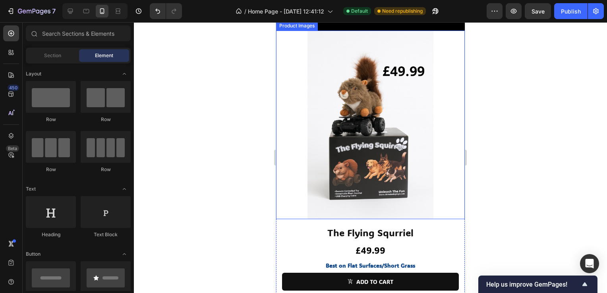
click at [412, 219] on img at bounding box center [370, 125] width 189 height 189
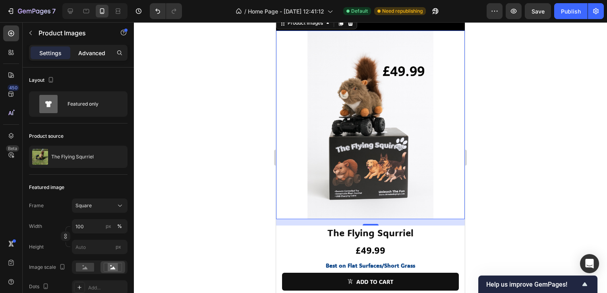
click at [99, 49] on p "Advanced" at bounding box center [91, 53] width 27 height 8
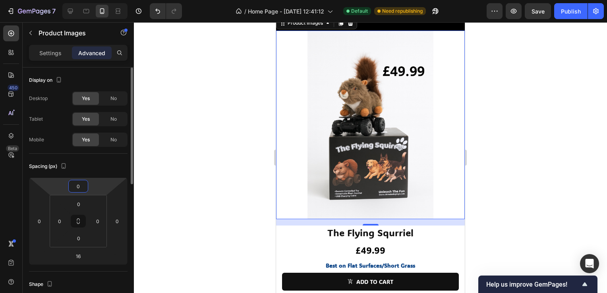
click at [83, 187] on input "0" at bounding box center [78, 186] width 16 height 12
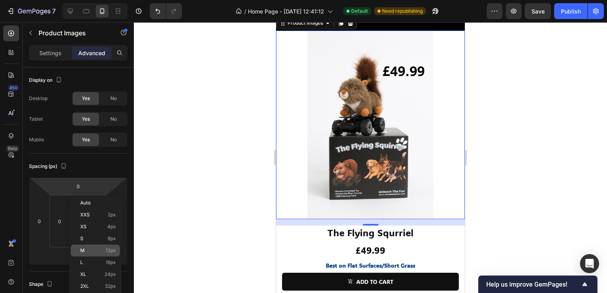
click at [98, 249] on p "M 12px" at bounding box center [98, 251] width 36 height 6
type input "12"
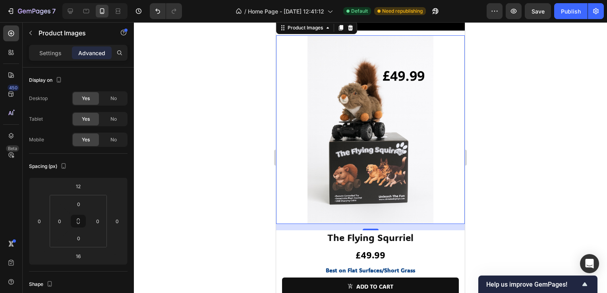
click at [162, 228] on div at bounding box center [370, 157] width 473 height 271
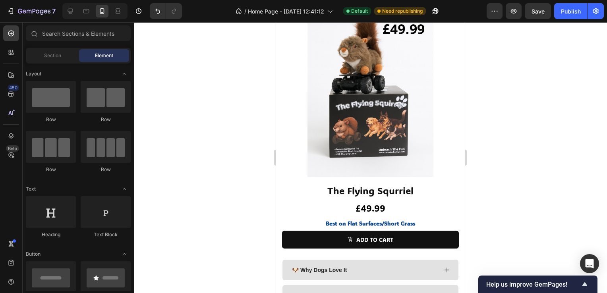
scroll to position [643, 0]
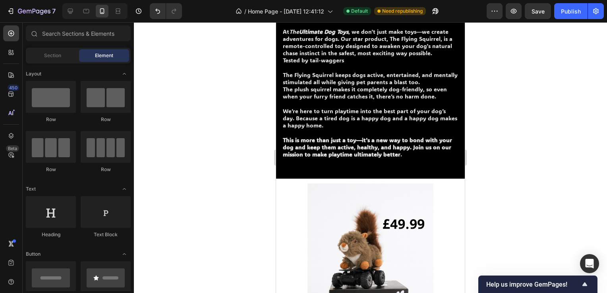
drag, startPoint x: 461, startPoint y: 133, endPoint x: 755, endPoint y: 166, distance: 295.9
click at [575, 9] on div "Publish" at bounding box center [571, 11] width 20 height 8
